Goal: Transaction & Acquisition: Subscribe to service/newsletter

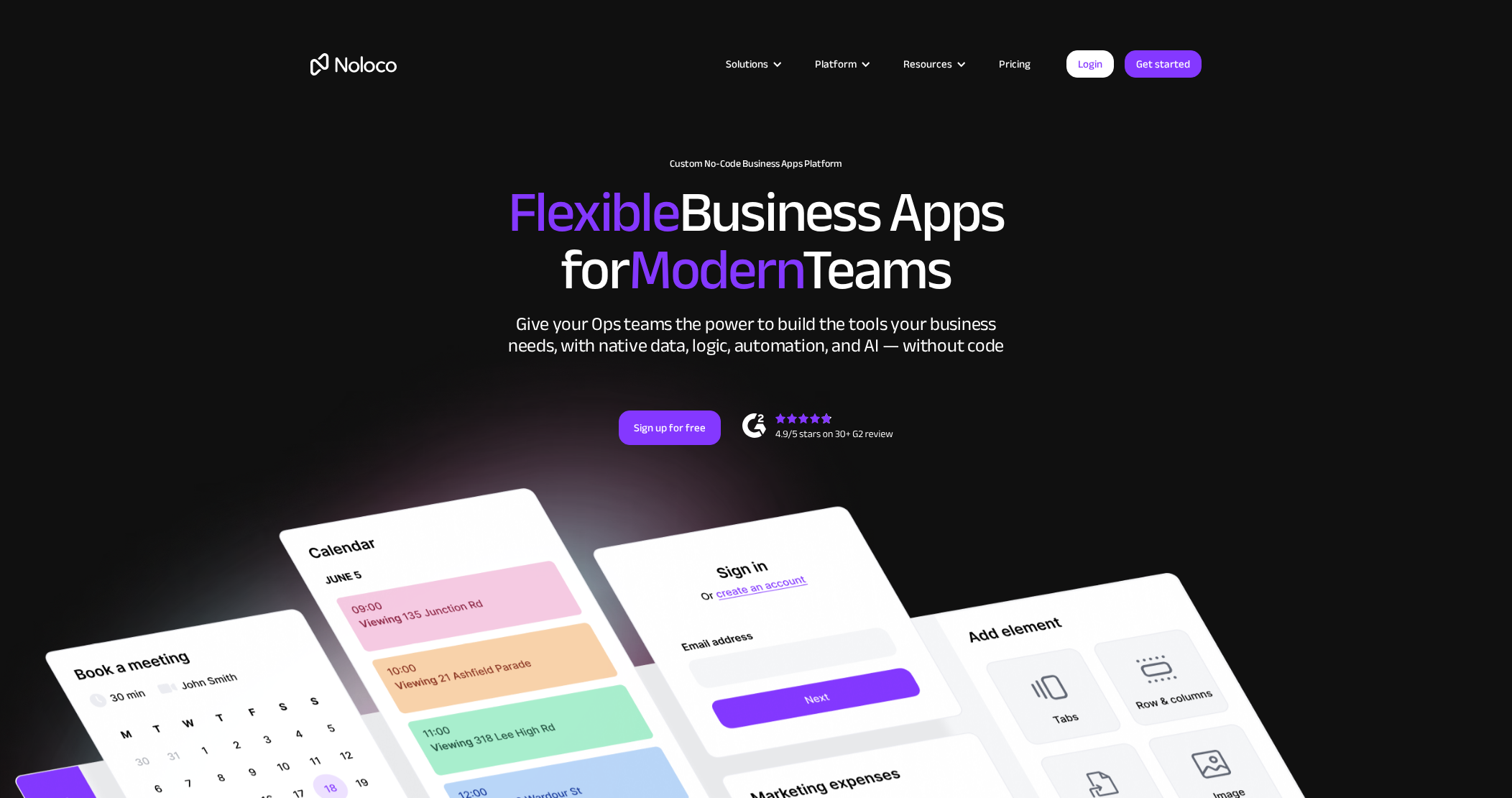
click at [1021, 68] on link "Pricing" at bounding box center [1015, 63] width 68 height 18
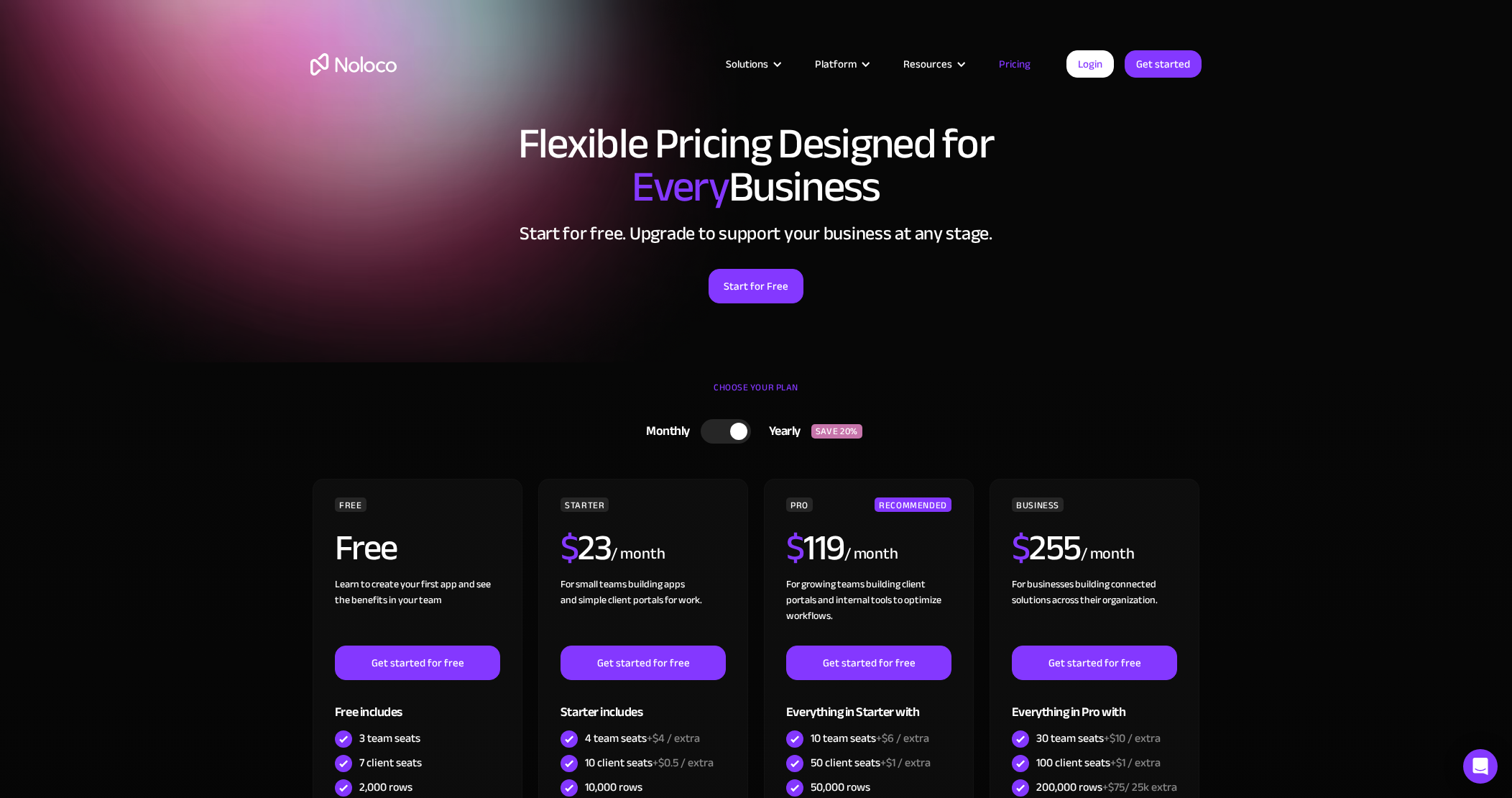
click at [719, 434] on div at bounding box center [726, 431] width 50 height 24
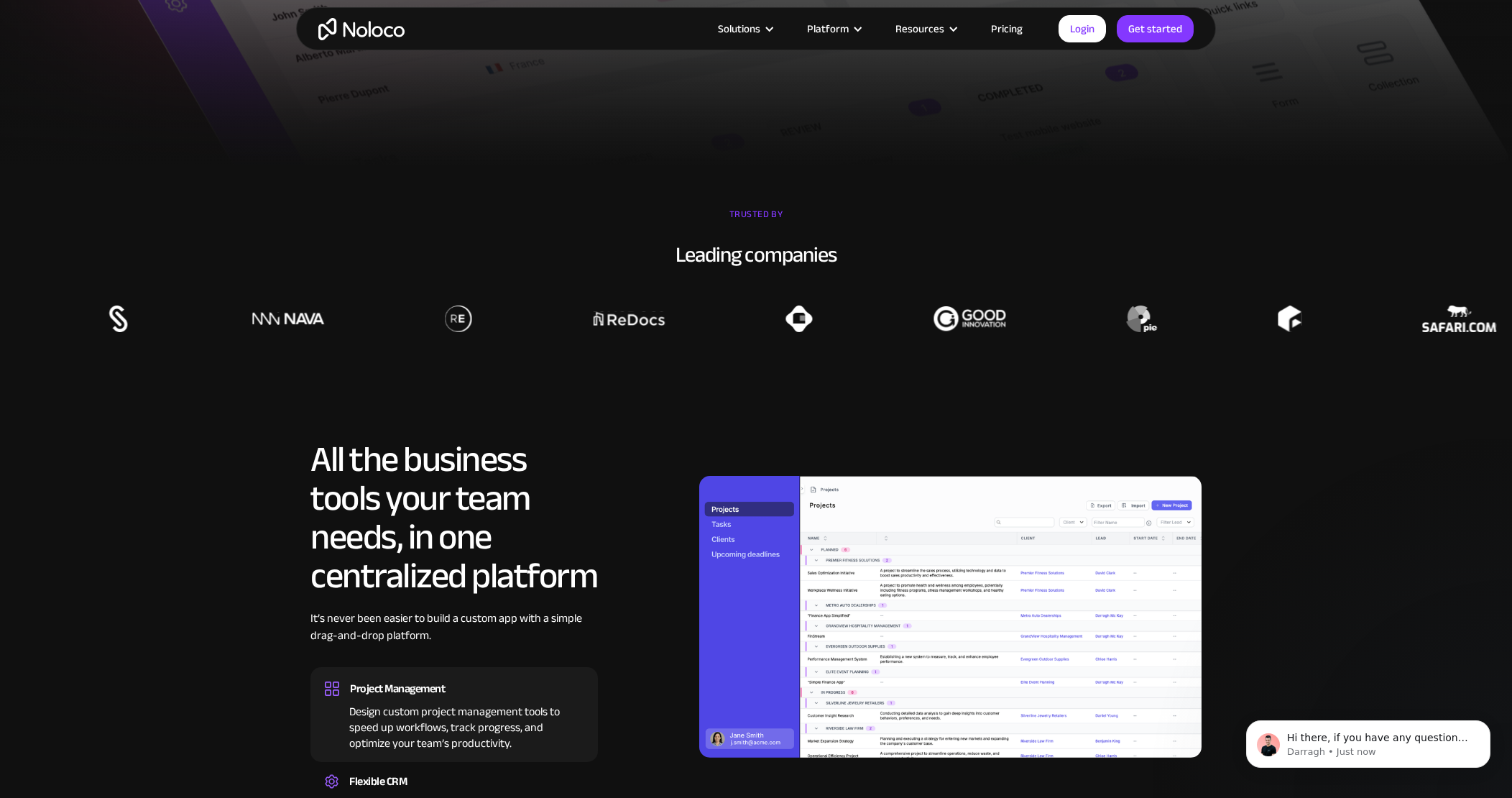
scroll to position [1564, 0]
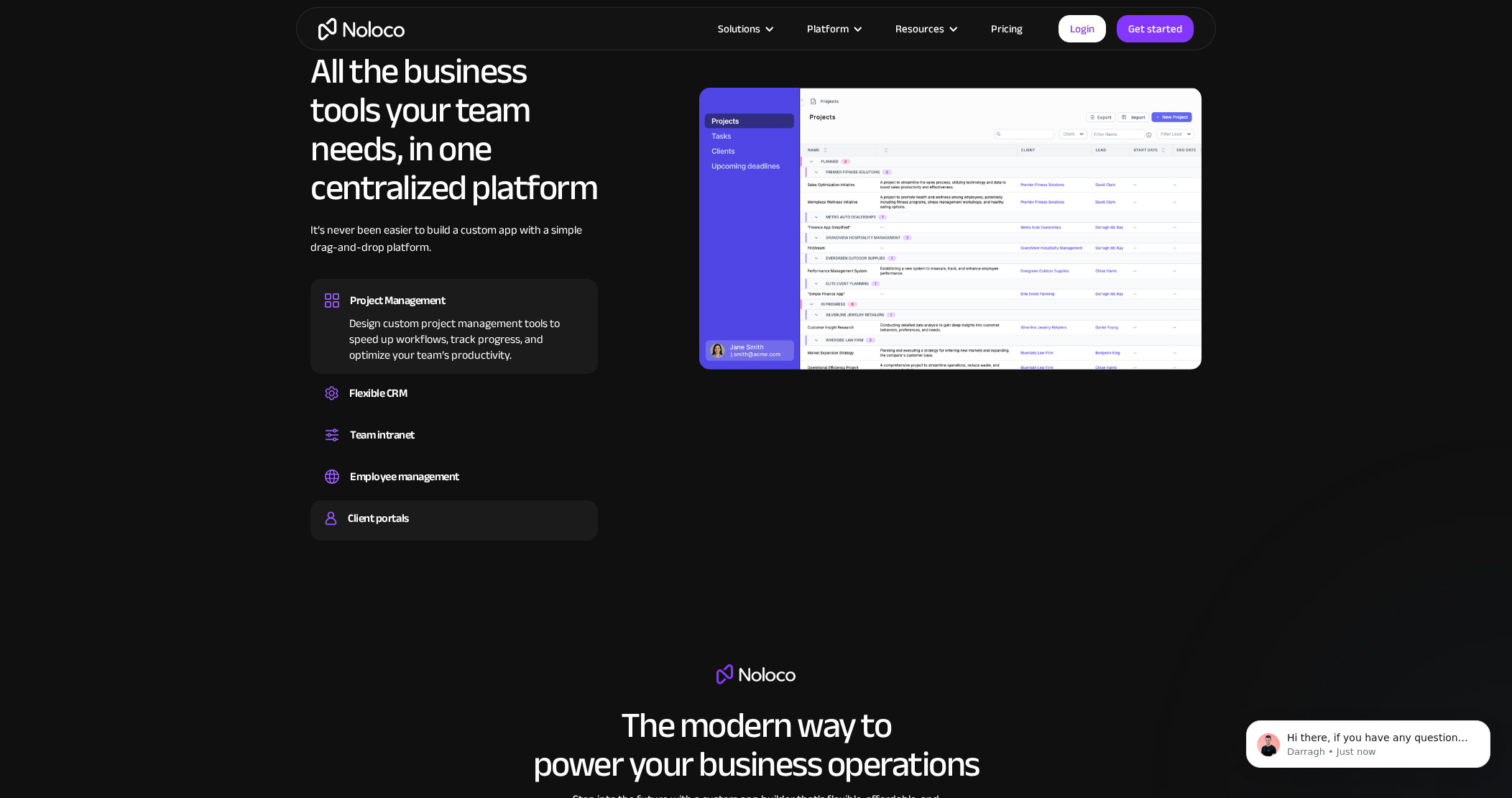
click at [386, 515] on div "Client portals" at bounding box center [378, 518] width 61 height 21
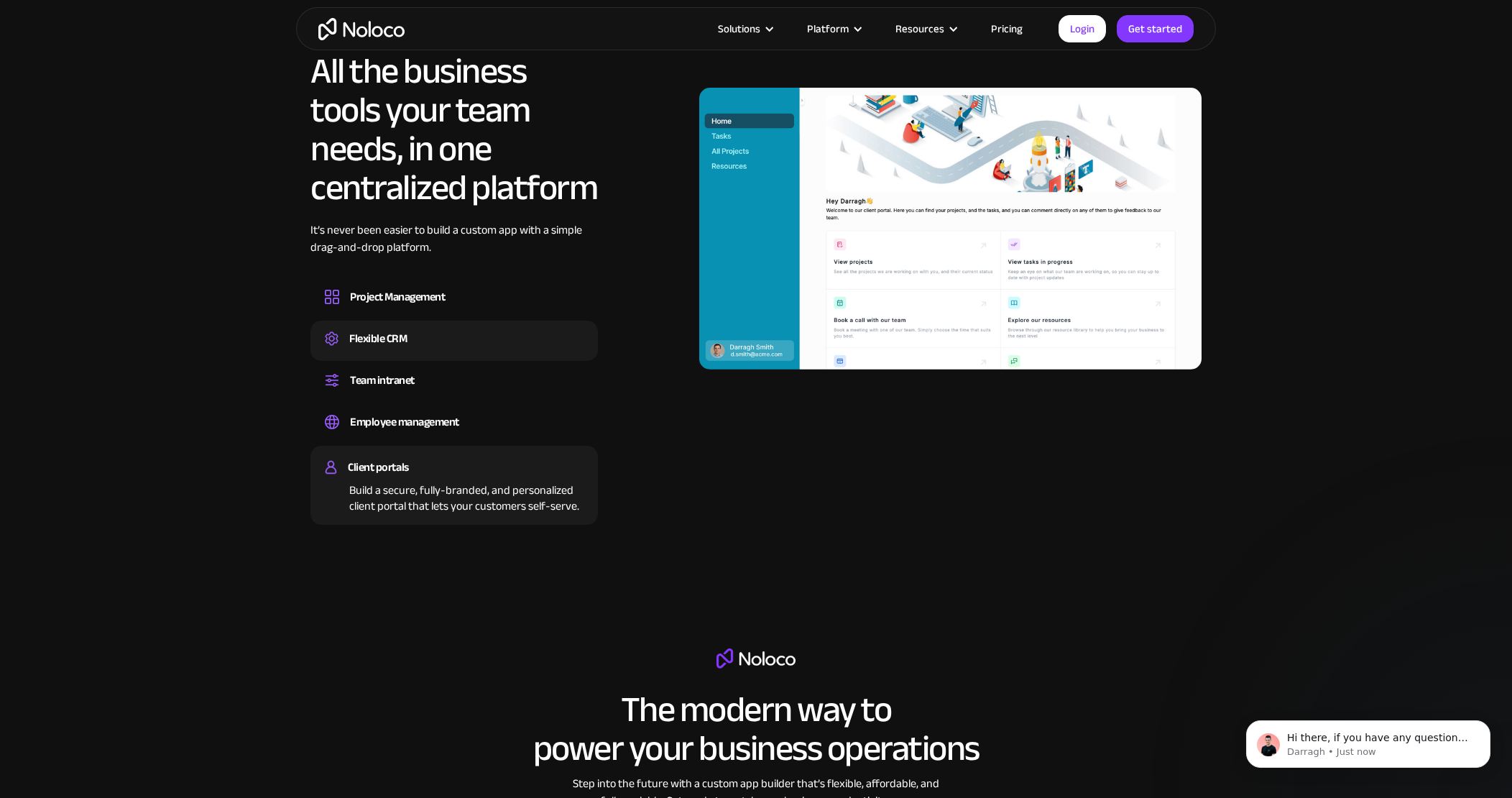
click at [384, 337] on div "Flexible CRM" at bounding box center [378, 338] width 58 height 21
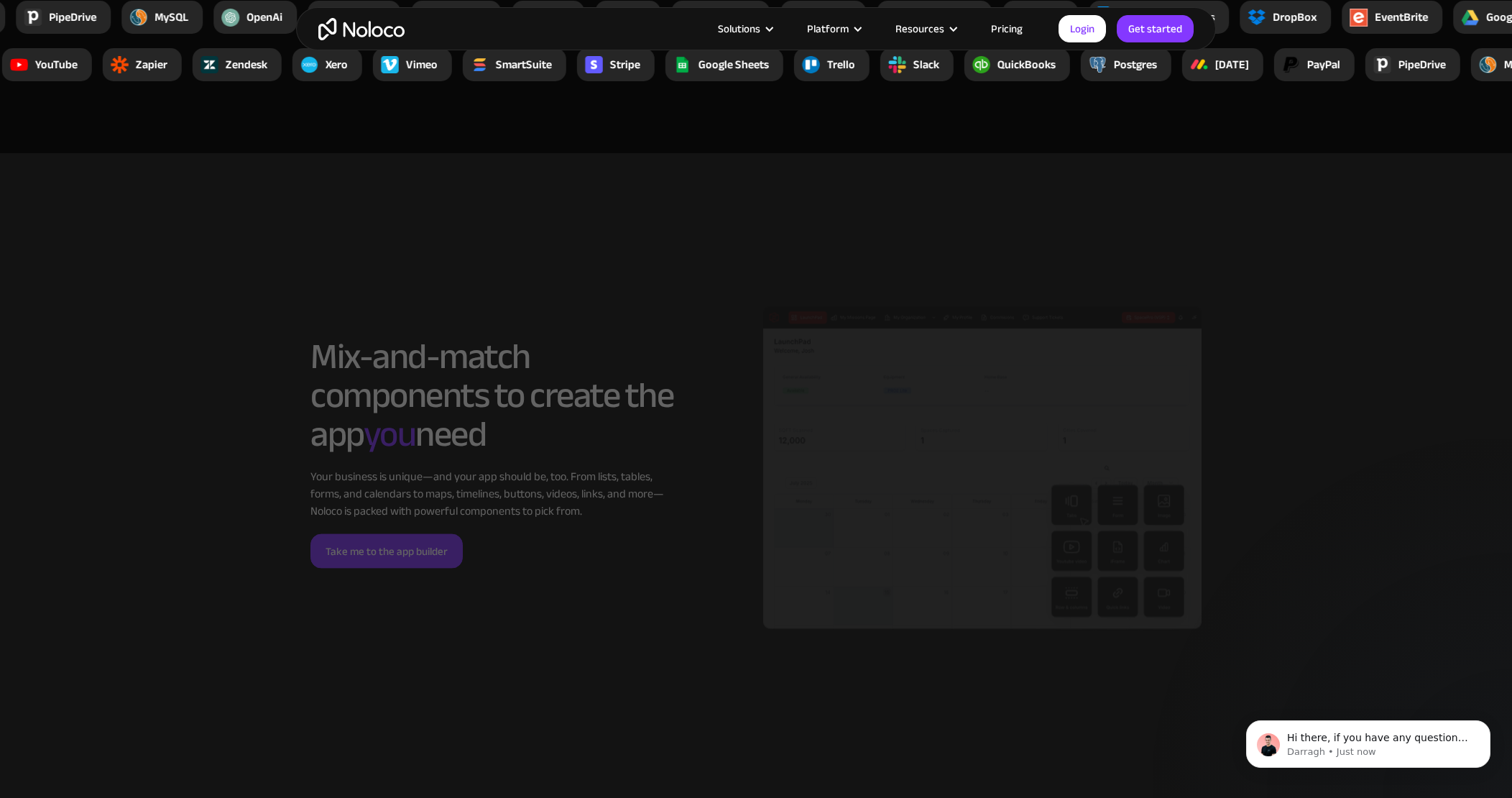
scroll to position [3094, 0]
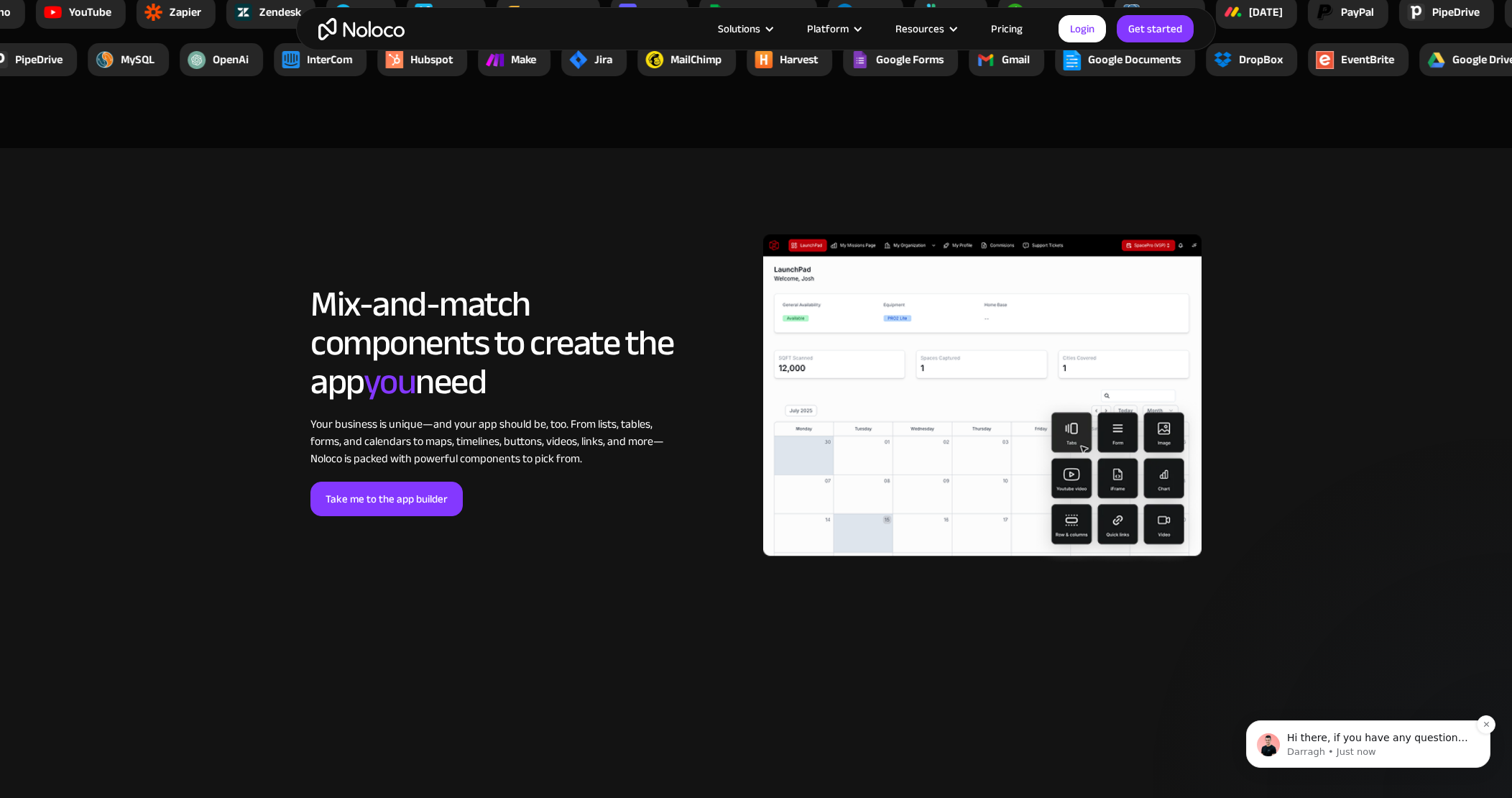
click at [1398, 755] on p "Darragh • Just now" at bounding box center [1379, 752] width 185 height 13
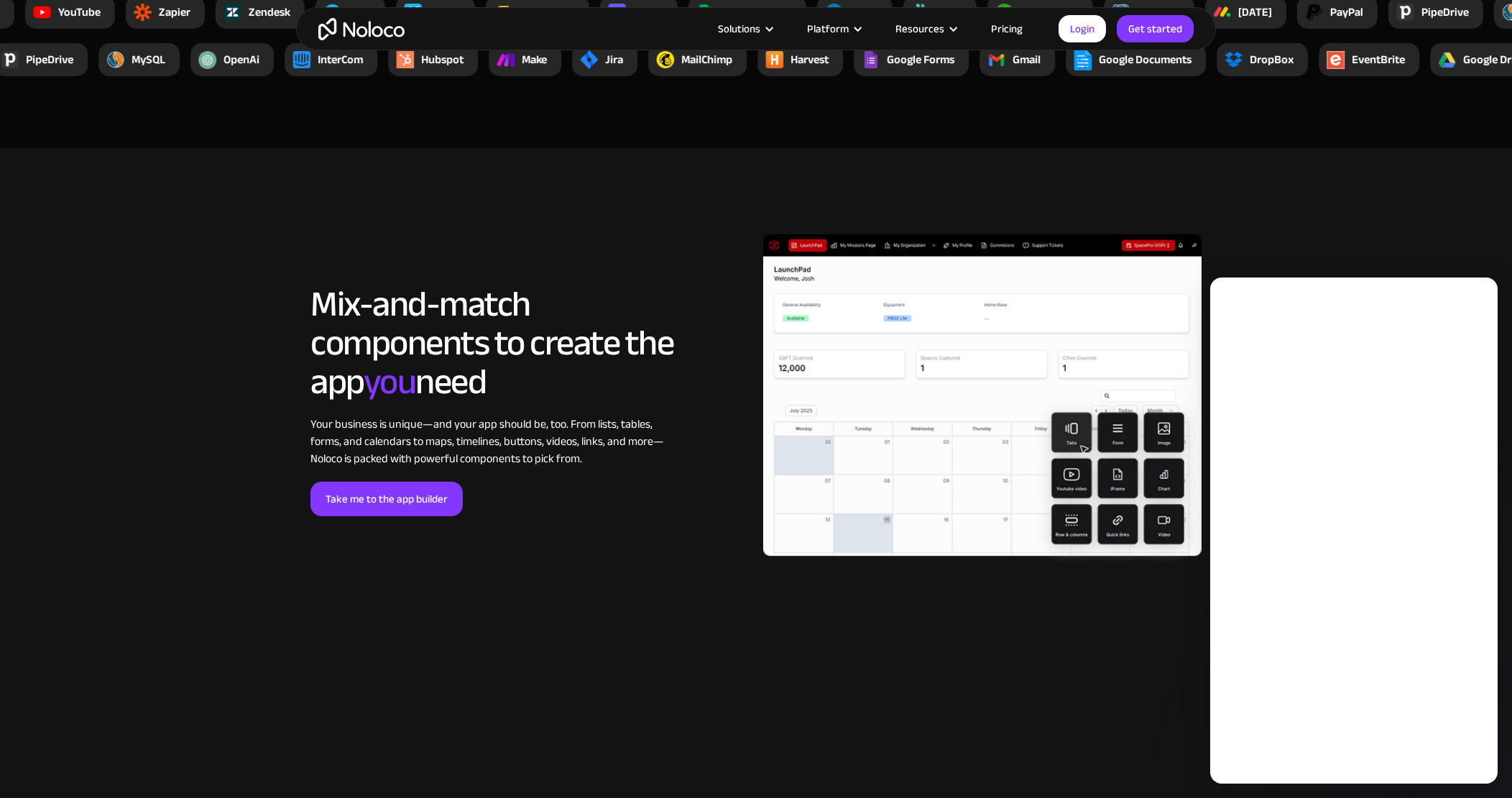
scroll to position [0, 0]
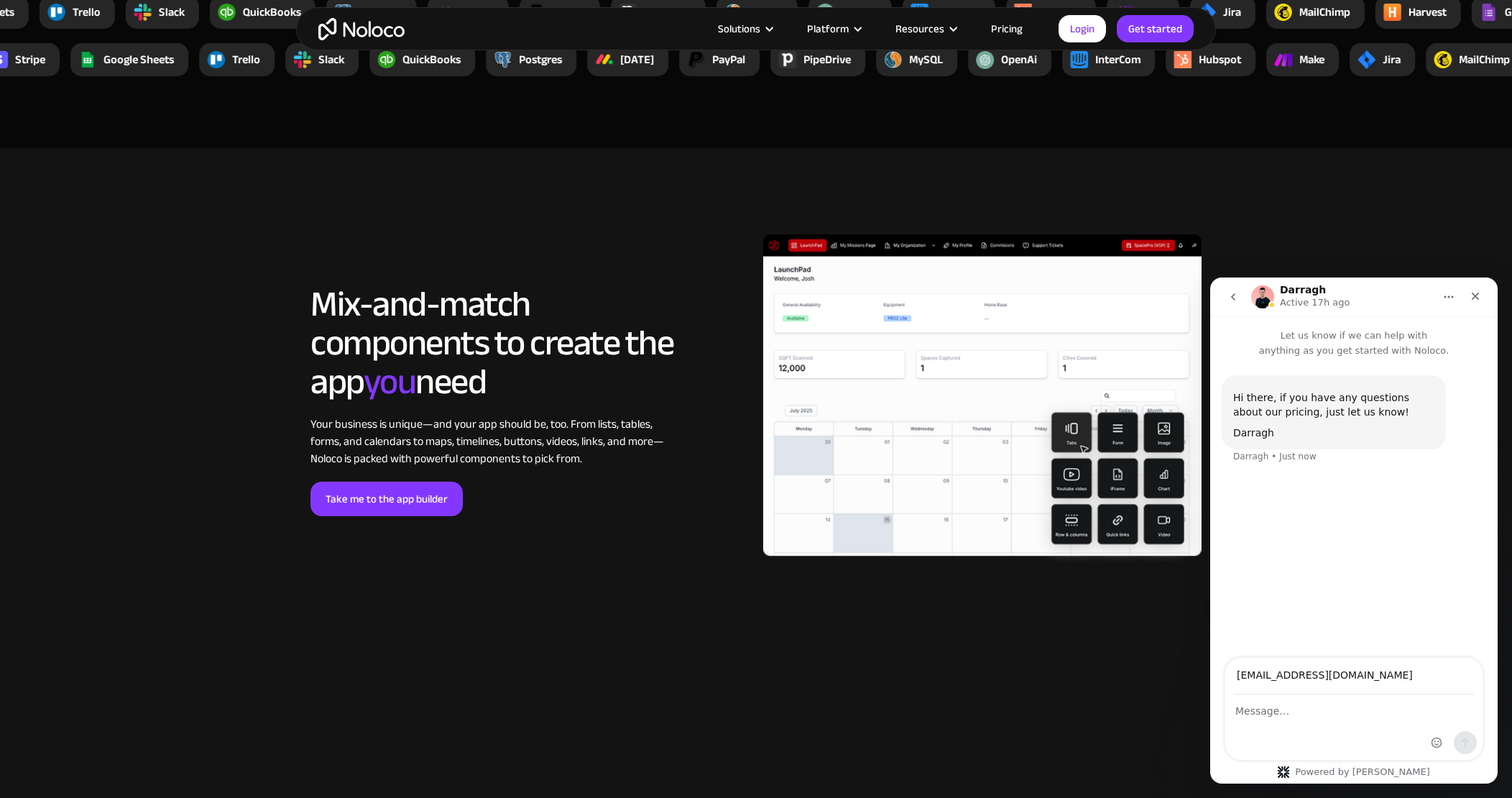
type input "sh@mas-clientes.net"
click at [1305, 720] on div "Intercom messenger" at bounding box center [1354, 728] width 258 height 65
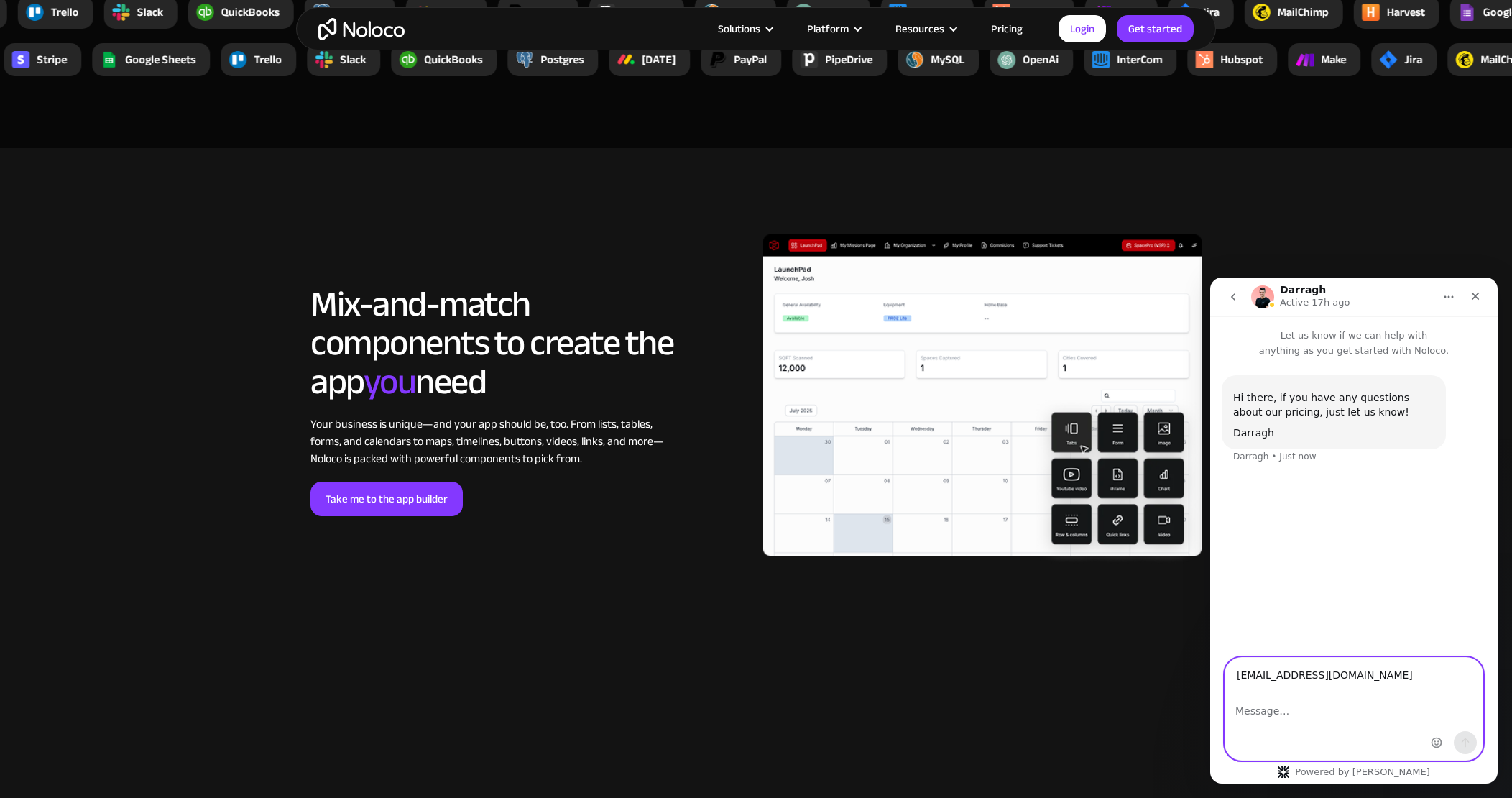
click at [1301, 713] on textarea "Message…" at bounding box center [1354, 707] width 258 height 24
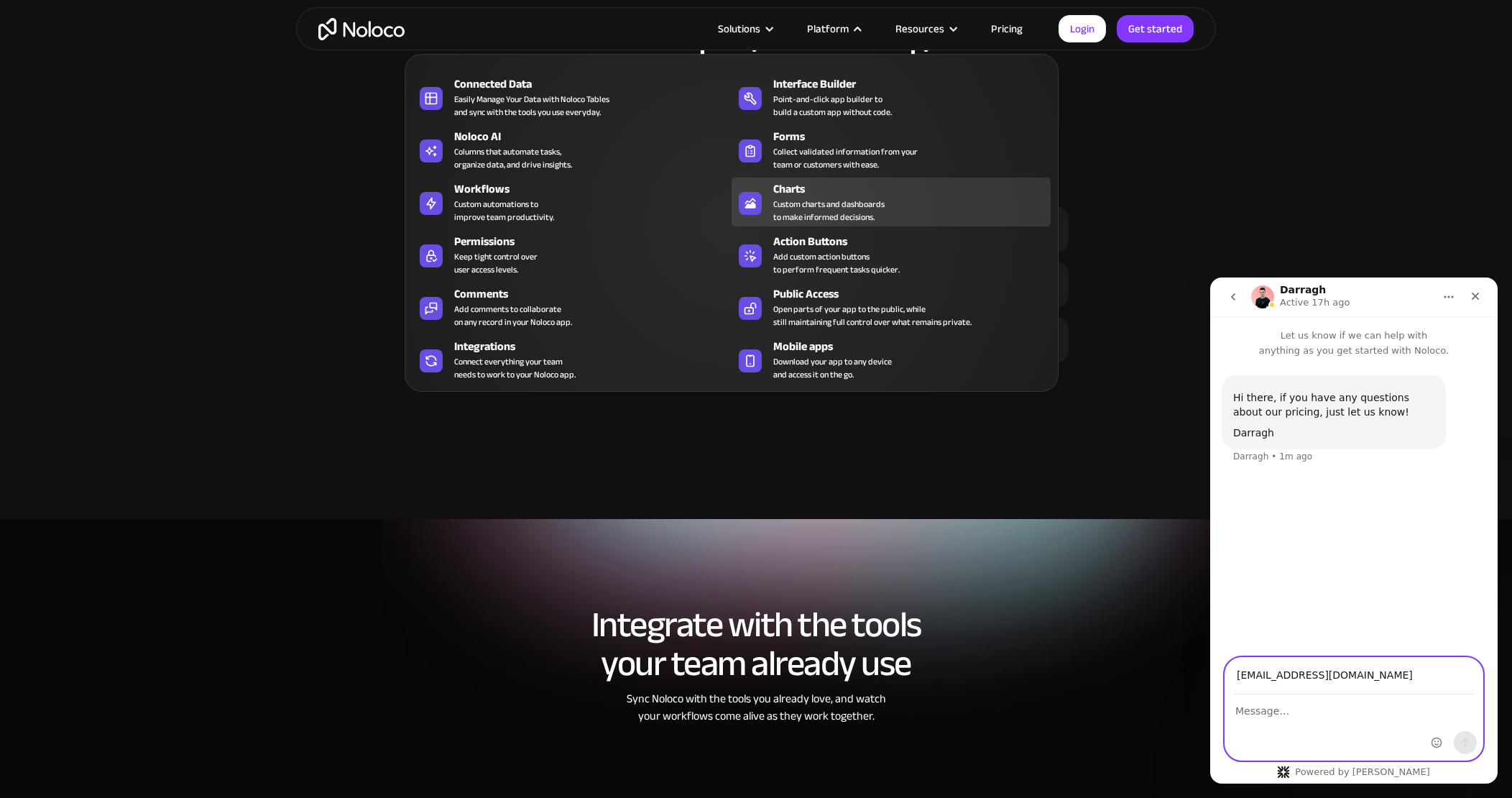
scroll to position [2271, 0]
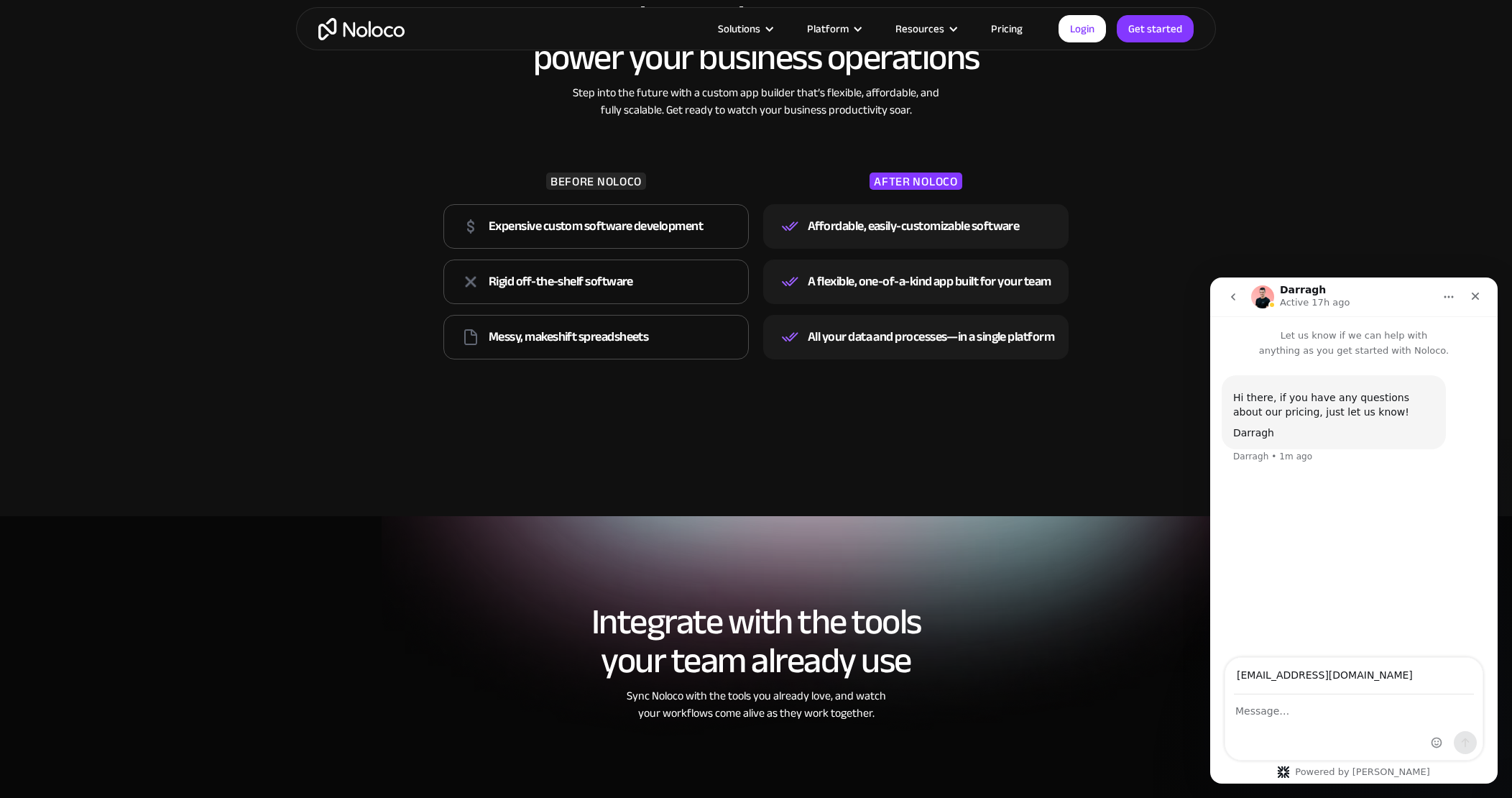
click at [1000, 31] on link "Pricing" at bounding box center [1007, 28] width 68 height 18
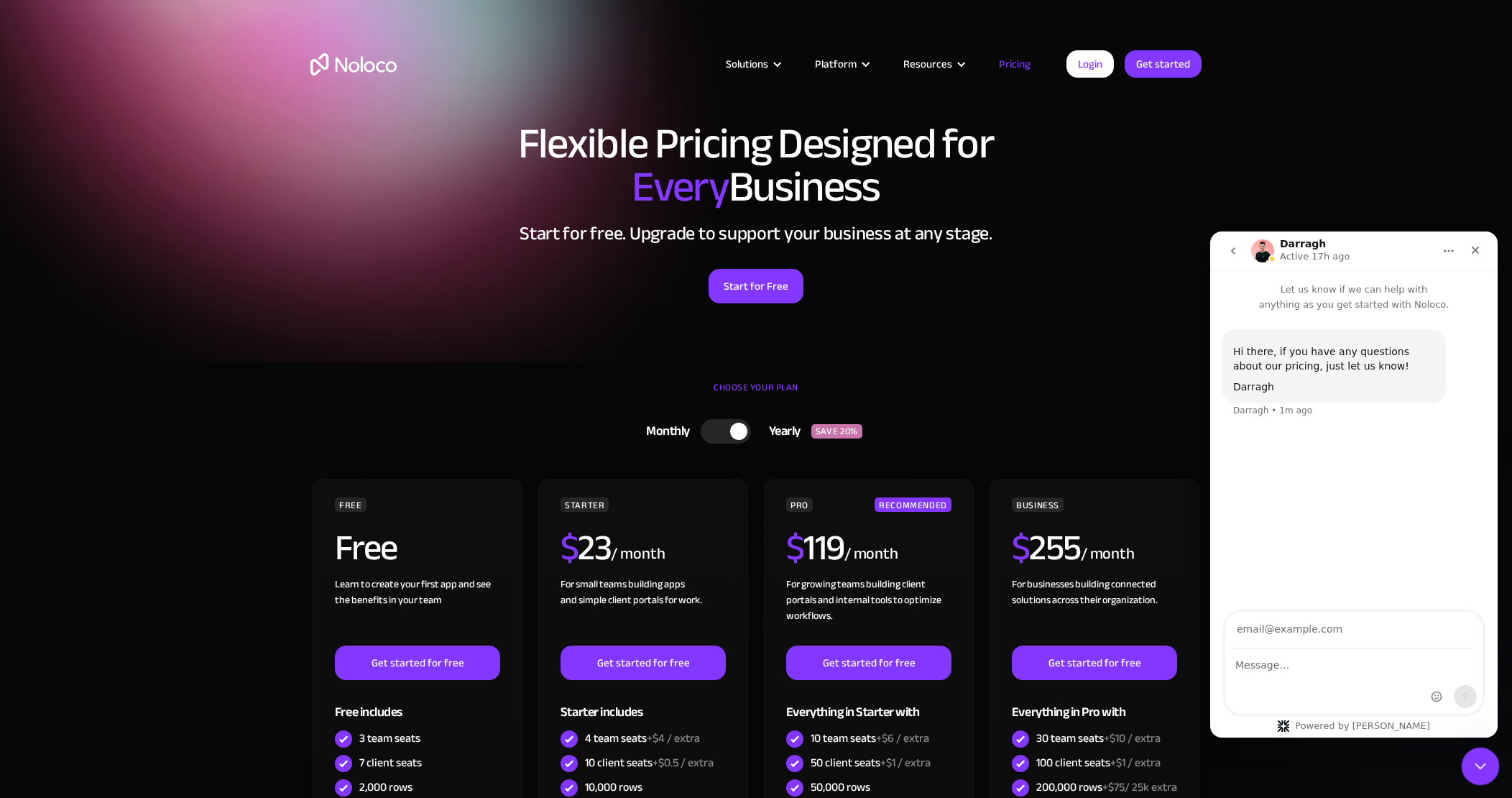
click at [1485, 761] on icon "Close Intercom Messenger" at bounding box center [1478, 764] width 17 height 17
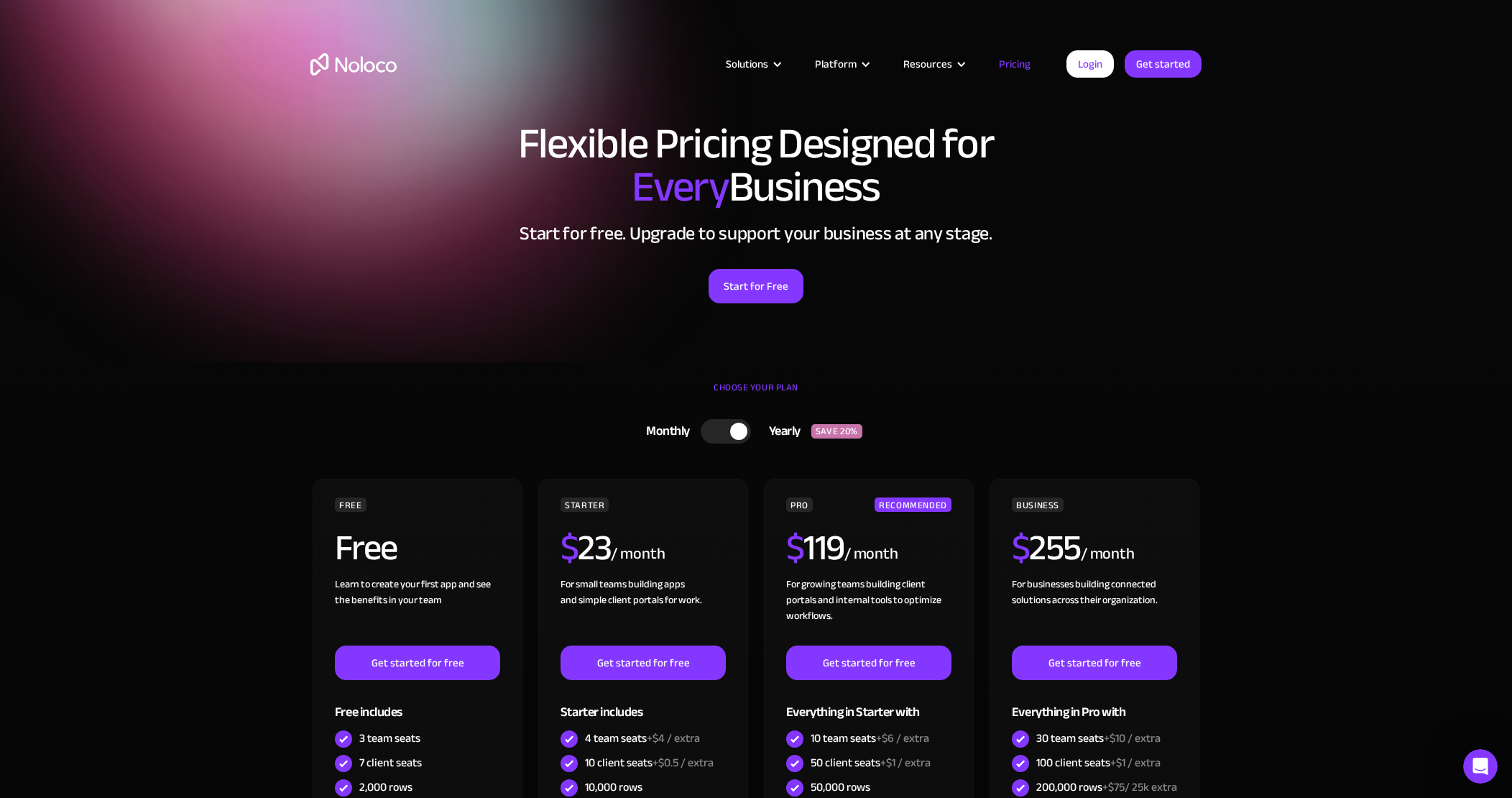
click at [724, 426] on div at bounding box center [726, 431] width 50 height 24
click at [741, 288] on link "Start for Free" at bounding box center [756, 286] width 95 height 35
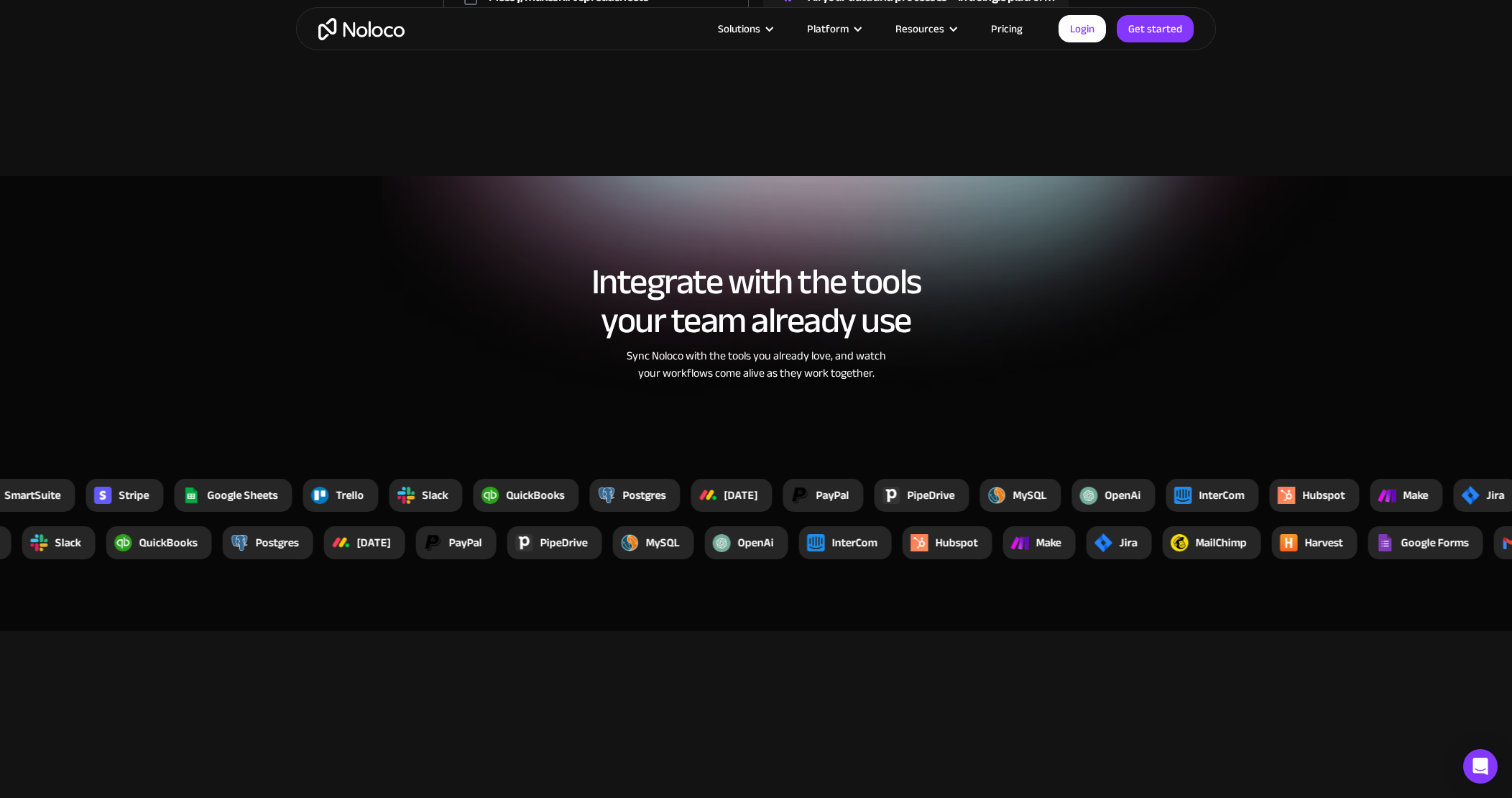
scroll to position [3258, 0]
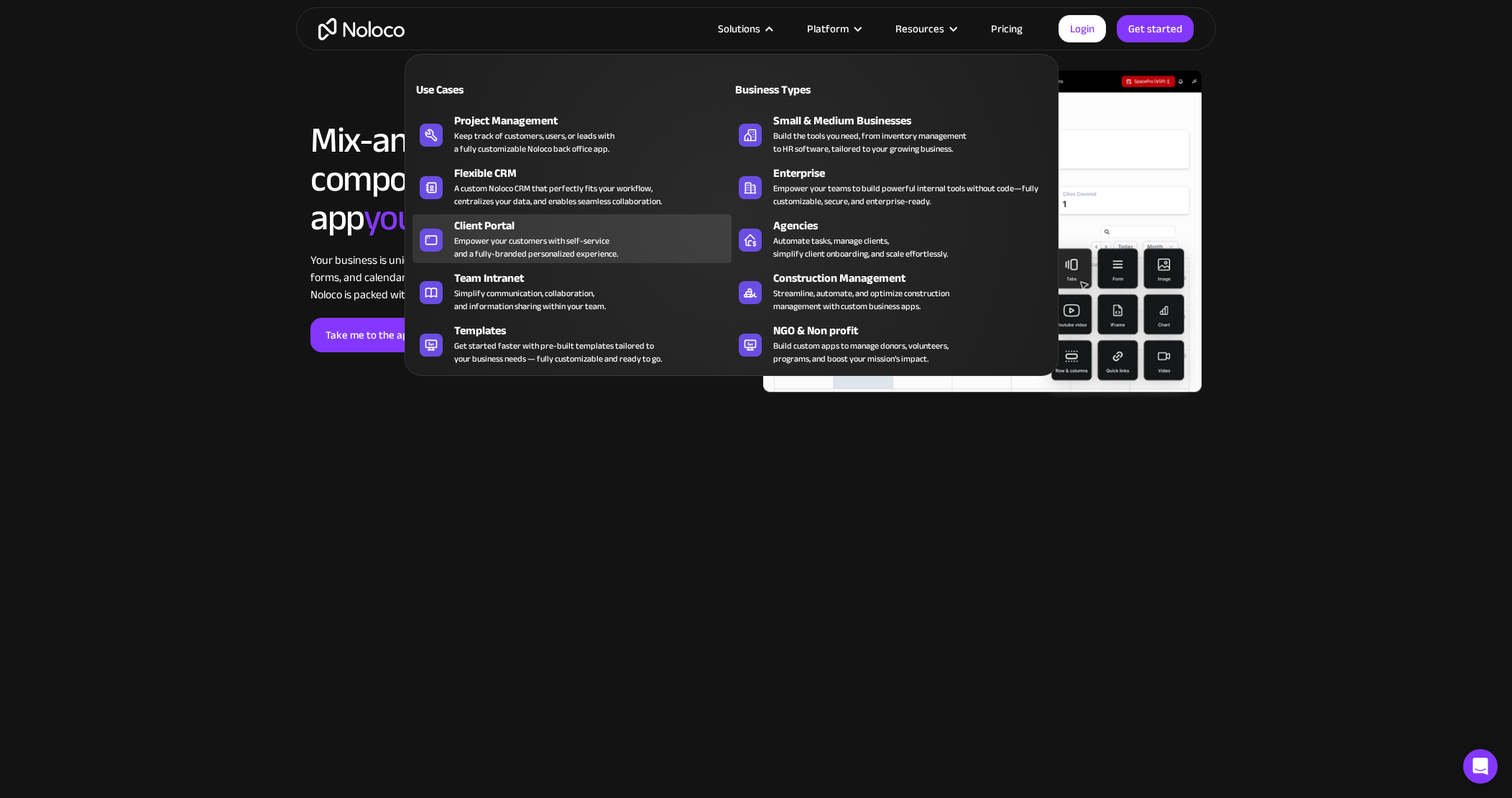
click at [501, 244] on div "Empower your customers with self-service and a fully-branded personalized exper…" at bounding box center [536, 247] width 164 height 26
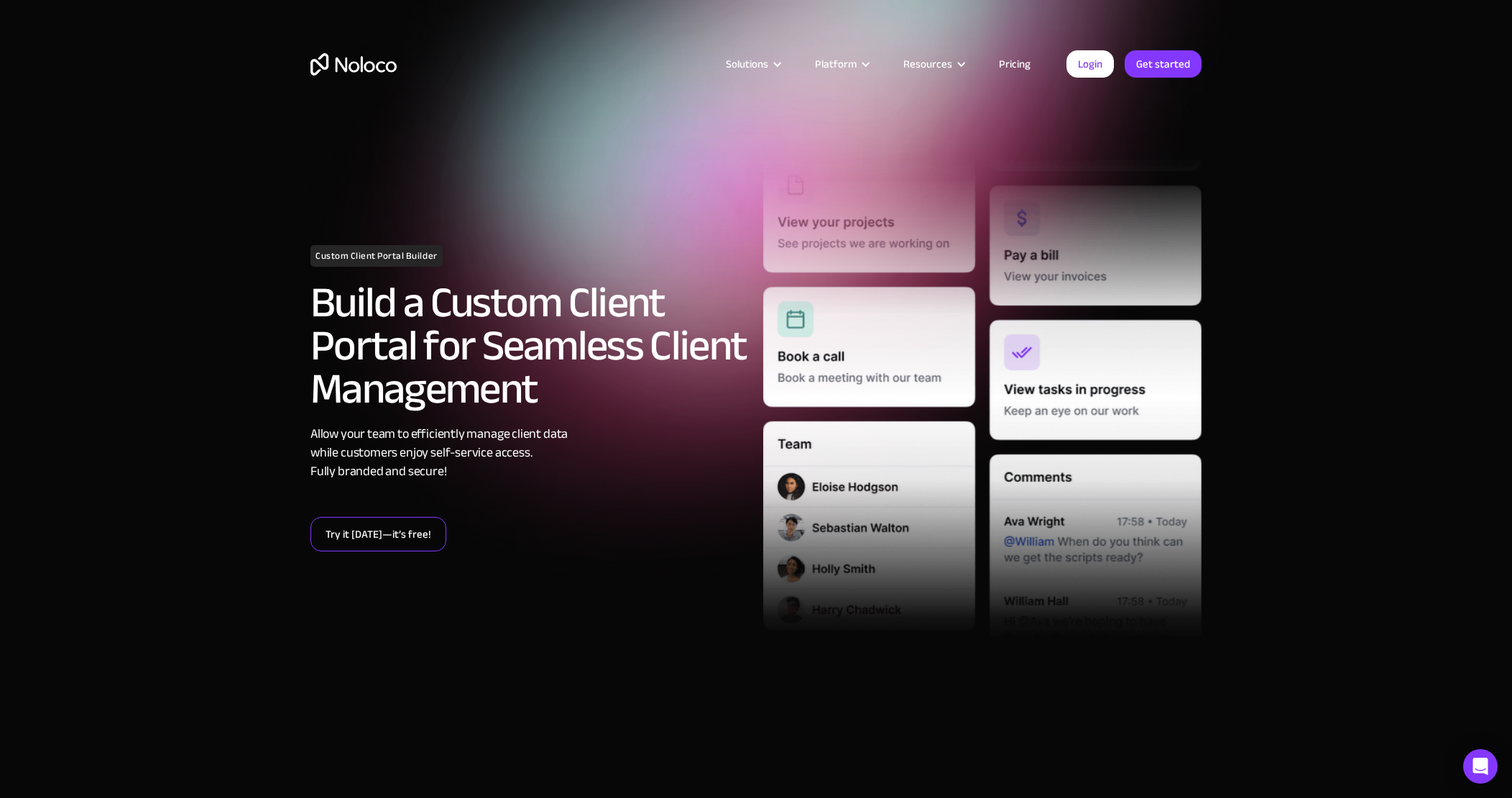
click at [372, 534] on link "Try it today—it’s free!" at bounding box center [379, 534] width 136 height 35
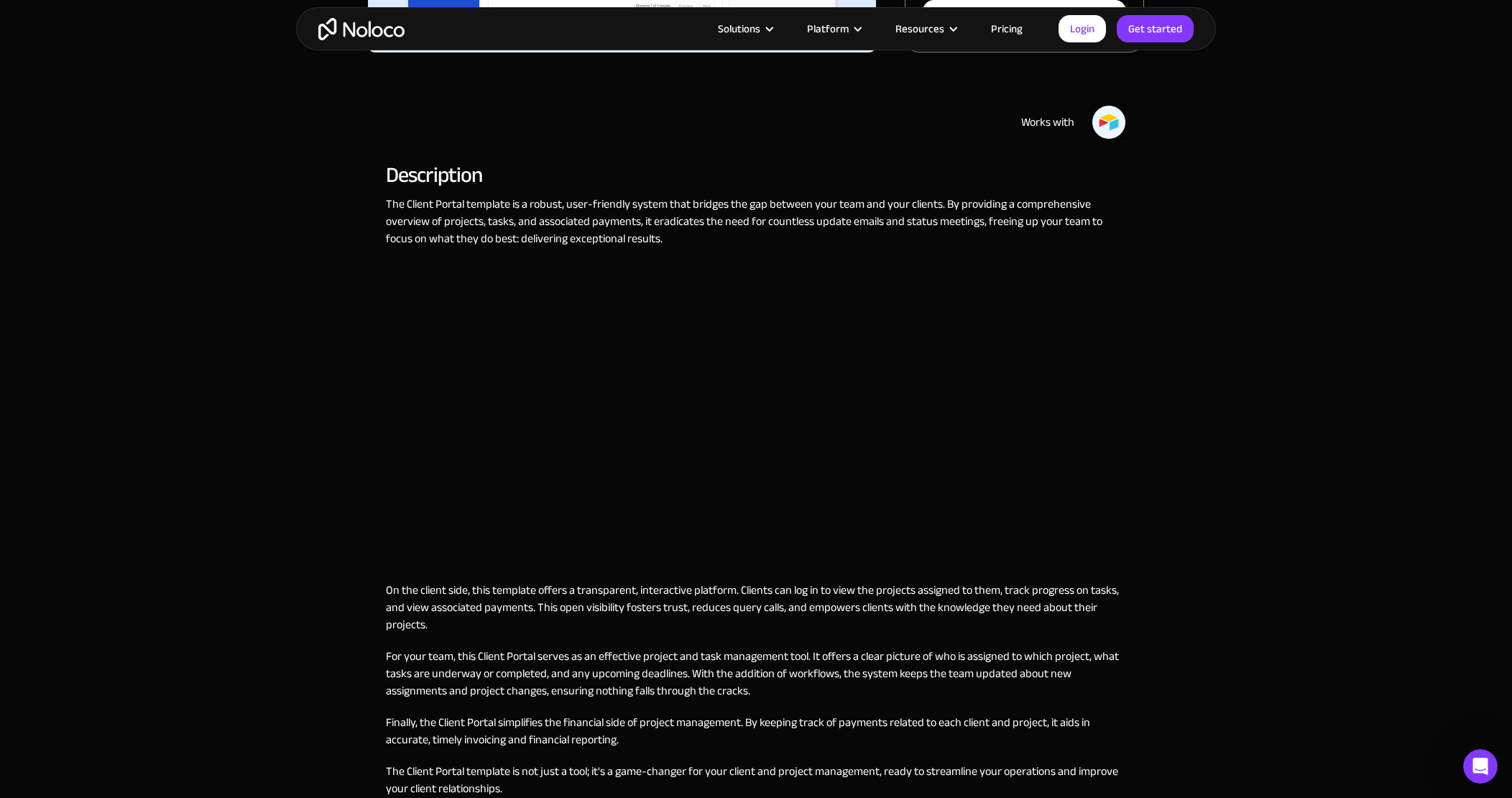
click at [1009, 28] on link "Pricing" at bounding box center [1007, 28] width 68 height 18
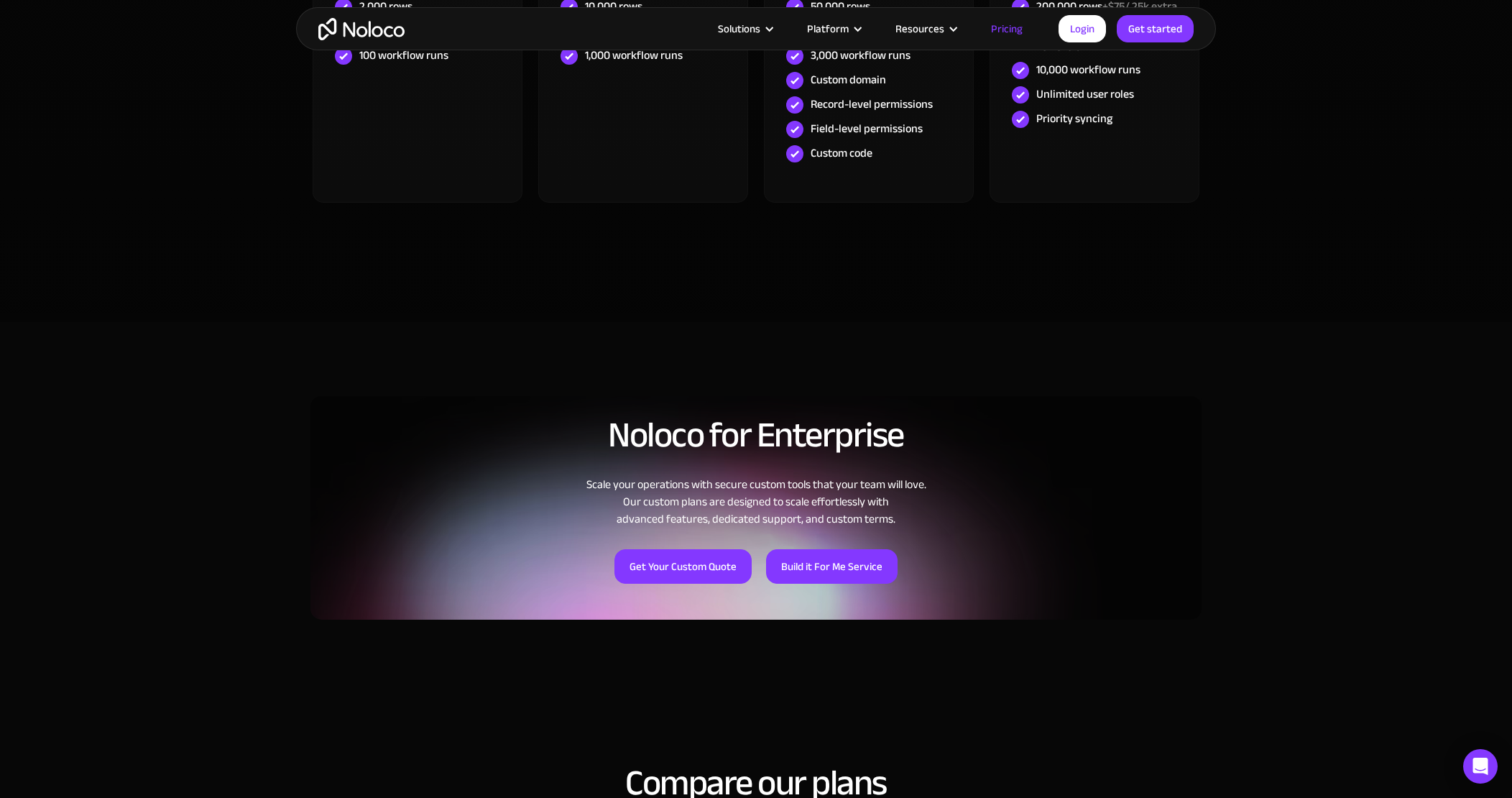
scroll to position [790, 0]
